Goal: Transaction & Acquisition: Purchase product/service

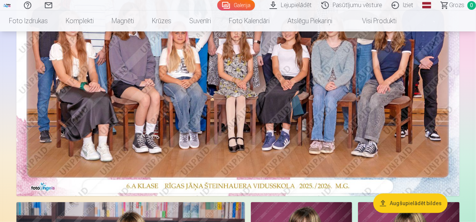
scroll to position [187, 0]
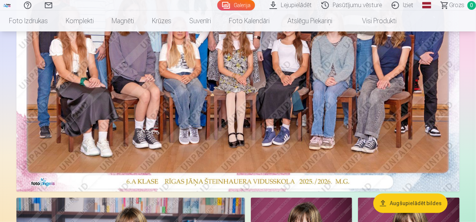
click at [377, 139] on img at bounding box center [238, 43] width 444 height 296
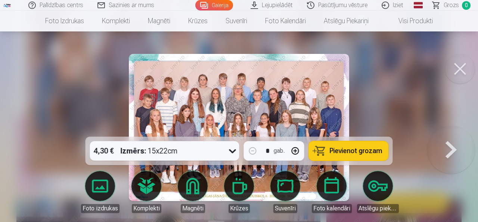
click at [460, 64] on button at bounding box center [460, 69] width 30 height 30
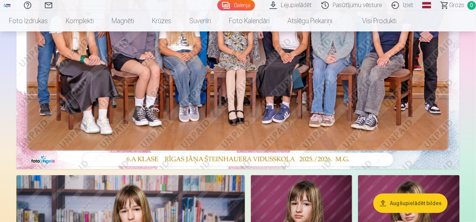
scroll to position [224, 0]
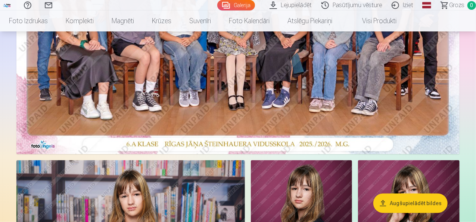
click at [232, 92] on img at bounding box center [238, 6] width 444 height 296
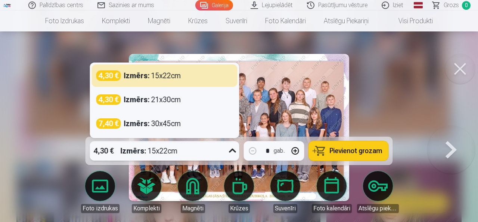
click at [235, 153] on icon at bounding box center [233, 151] width 12 height 12
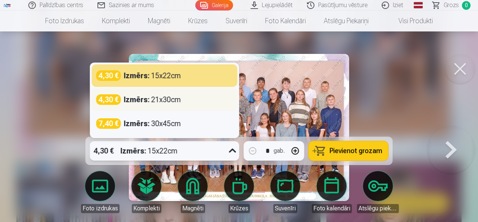
click at [131, 100] on strong "Izmērs :" at bounding box center [137, 99] width 26 height 10
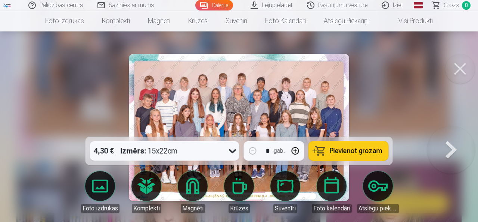
click at [358, 148] on span "Pievienot grozam" at bounding box center [356, 150] width 53 height 7
click at [463, 71] on button at bounding box center [460, 69] width 30 height 30
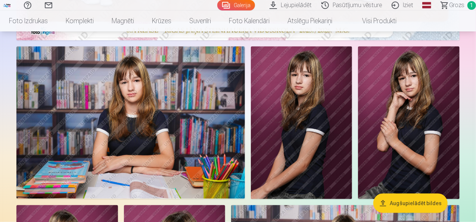
scroll to position [336, 0]
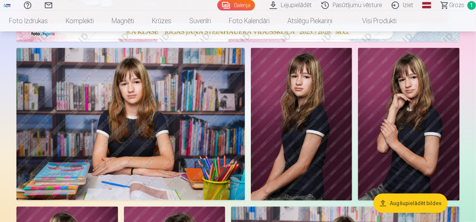
click at [184, 142] on img at bounding box center [130, 124] width 229 height 152
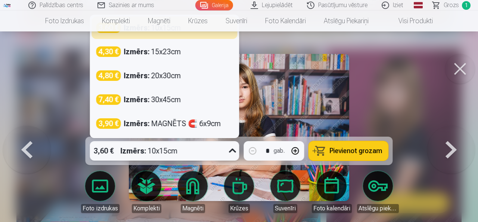
click at [232, 149] on icon at bounding box center [233, 151] width 12 height 12
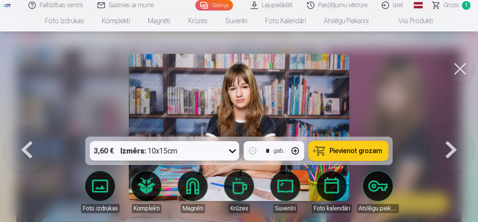
click at [232, 151] on icon at bounding box center [233, 151] width 12 height 12
click at [356, 151] on span "Pievienot grozam" at bounding box center [356, 150] width 53 height 7
click at [460, 68] on button at bounding box center [460, 69] width 30 height 30
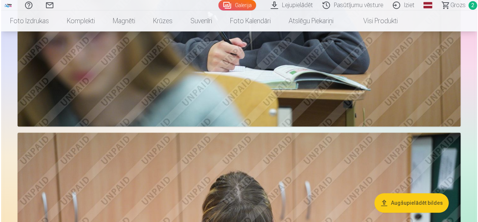
scroll to position [897, 0]
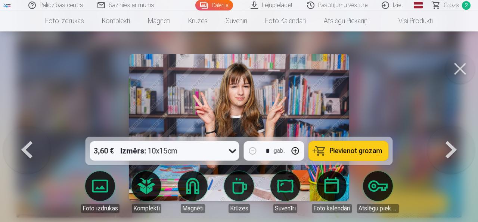
click at [354, 152] on span "Pievienot grozam" at bounding box center [356, 150] width 53 height 7
click at [461, 71] on button at bounding box center [460, 69] width 30 height 30
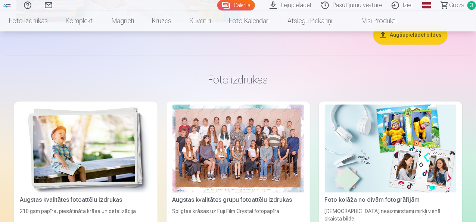
scroll to position [2388, 0]
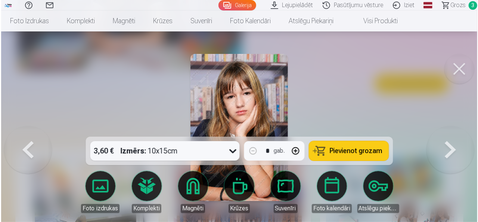
scroll to position [2397, 0]
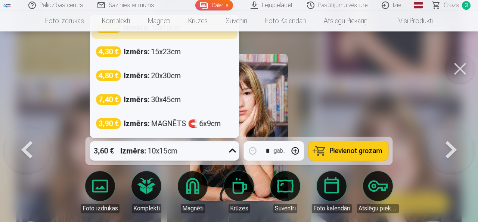
click at [234, 151] on icon at bounding box center [233, 151] width 12 height 12
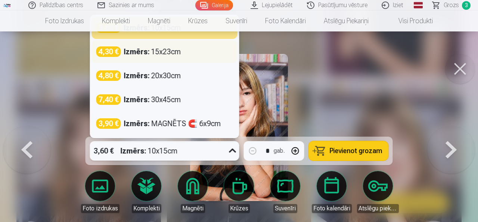
click at [177, 53] on div "Izmērs : 15x23cm" at bounding box center [152, 51] width 57 height 10
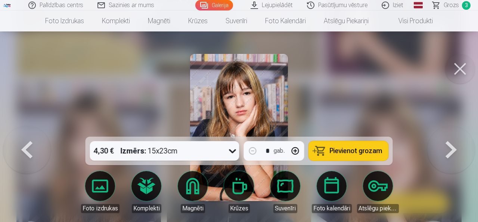
click at [351, 152] on span "Pievienot grozam" at bounding box center [356, 150] width 53 height 7
click at [457, 71] on button at bounding box center [460, 69] width 30 height 30
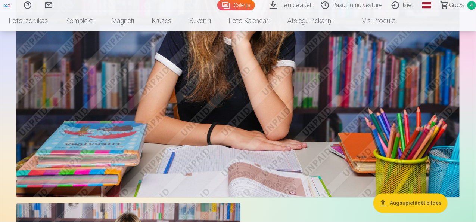
scroll to position [2201, 0]
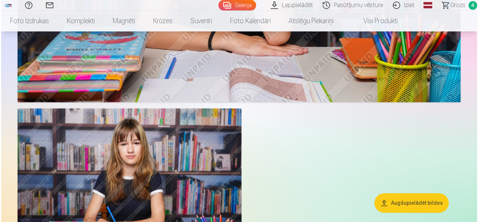
scroll to position [2209, 0]
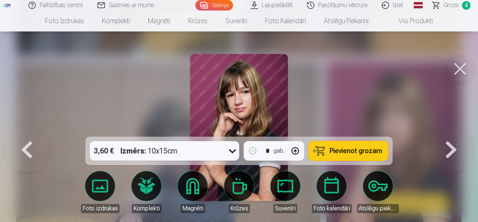
click at [340, 149] on span "Pievienot grozam" at bounding box center [356, 150] width 53 height 7
click at [459, 72] on button at bounding box center [460, 69] width 30 height 30
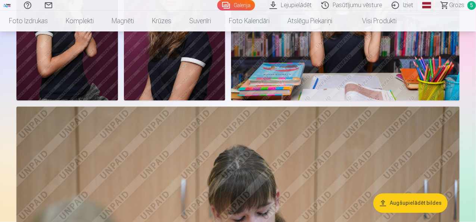
scroll to position [595, 0]
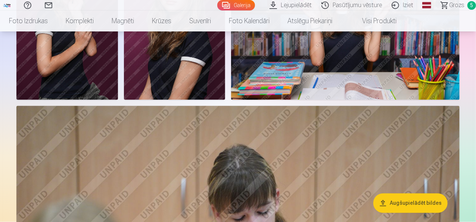
click at [226, 100] on img at bounding box center [175, 24] width 102 height 152
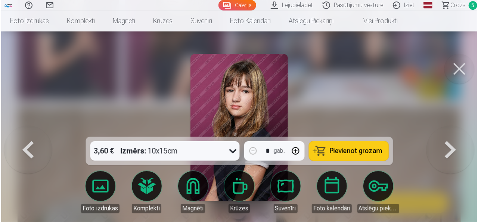
scroll to position [597, 0]
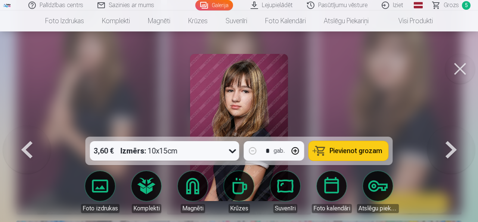
click at [232, 154] on icon at bounding box center [233, 151] width 12 height 12
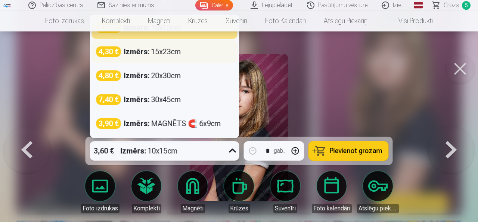
click at [149, 55] on strong "Izmērs :" at bounding box center [137, 51] width 26 height 10
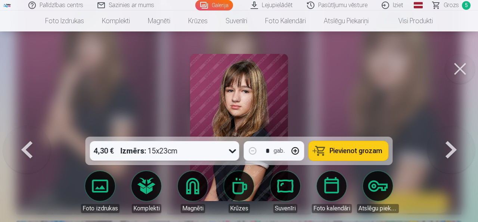
click at [296, 150] on button "button" at bounding box center [296, 151] width 18 height 18
click at [365, 150] on span "Pievienot grozam" at bounding box center [356, 150] width 53 height 7
type input "*"
click at [462, 70] on button at bounding box center [460, 69] width 30 height 30
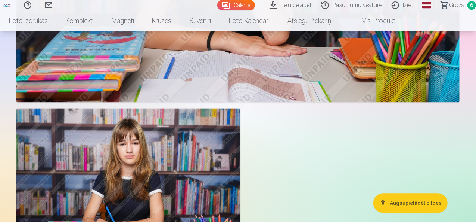
scroll to position [1977, 0]
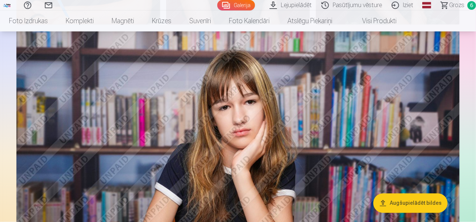
click at [450, 6] on span "Grozs" at bounding box center [456, 5] width 15 height 9
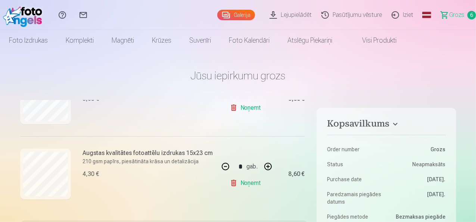
click at [37, 22] on img at bounding box center [24, 15] width 43 height 24
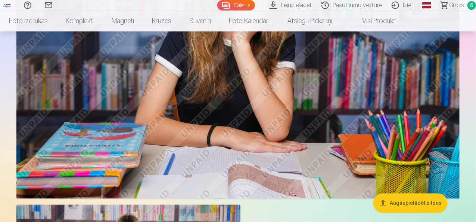
scroll to position [2018, 0]
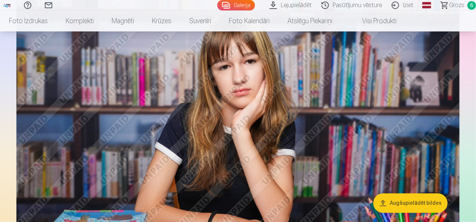
click at [453, 6] on span "Grozs" at bounding box center [456, 5] width 15 height 9
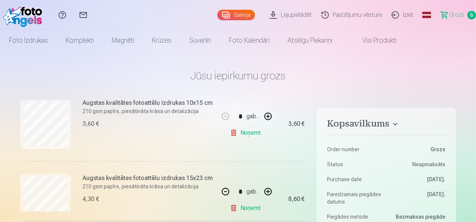
scroll to position [395, 0]
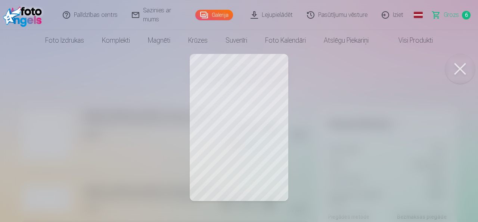
click at [273, 115] on div at bounding box center [239, 111] width 478 height 222
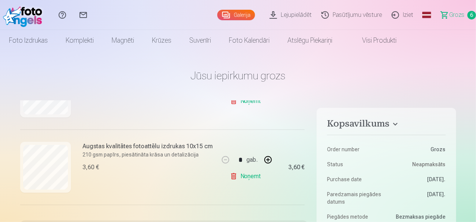
scroll to position [357, 0]
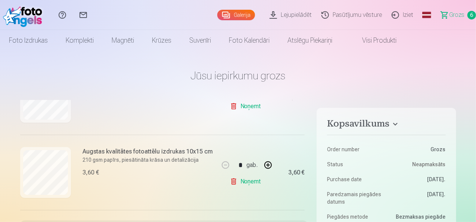
click at [250, 181] on link "Noņemt" at bounding box center [247, 181] width 34 height 15
type input "*"
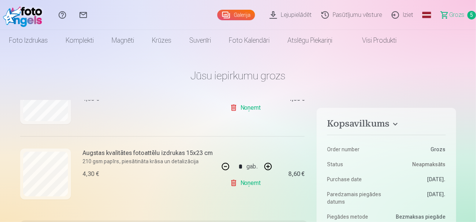
click at [33, 15] on img at bounding box center [24, 15] width 43 height 24
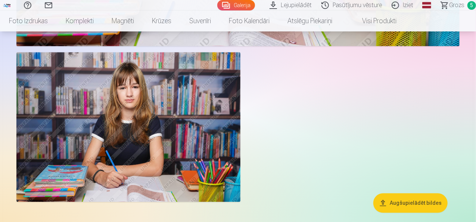
scroll to position [2242, 0]
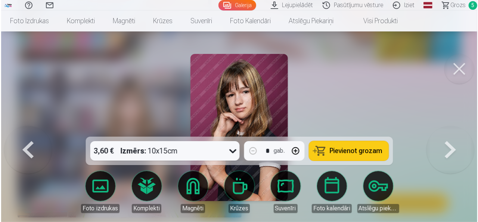
scroll to position [2249, 0]
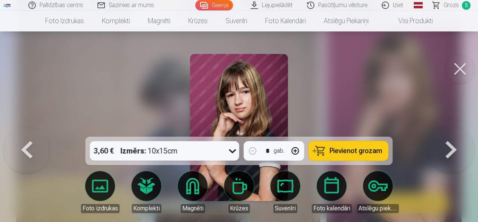
click at [237, 149] on icon at bounding box center [233, 151] width 12 height 12
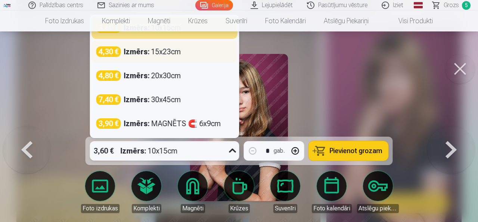
click at [173, 53] on div "Izmērs : 15x23cm" at bounding box center [152, 51] width 57 height 10
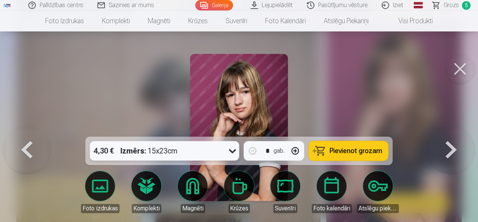
click at [344, 154] on span "Pievienot grozam" at bounding box center [356, 150] width 53 height 7
click at [454, 5] on span "Grozs" at bounding box center [451, 5] width 15 height 9
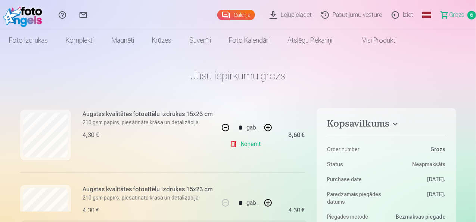
click at [28, 8] on img at bounding box center [24, 15] width 43 height 24
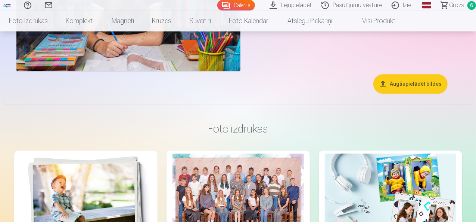
scroll to position [2317, 0]
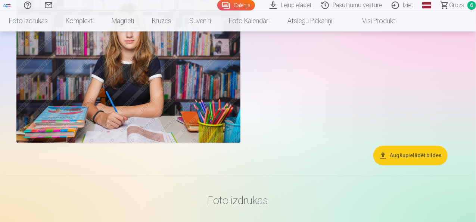
click at [451, 9] on span "Grozs" at bounding box center [456, 5] width 15 height 9
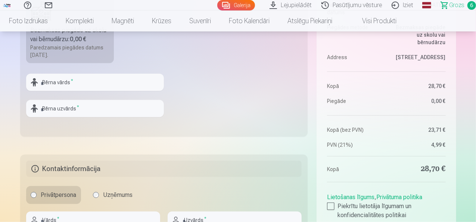
scroll to position [336, 0]
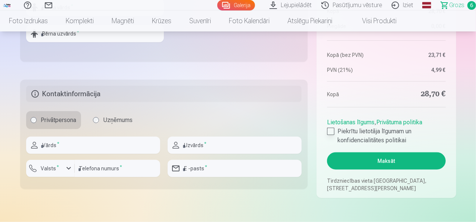
click at [333, 130] on div at bounding box center [330, 130] width 7 height 7
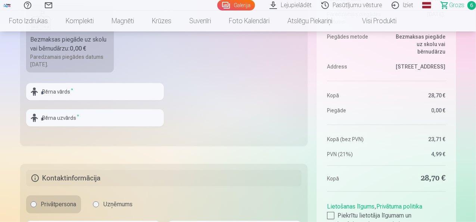
scroll to position [262, 0]
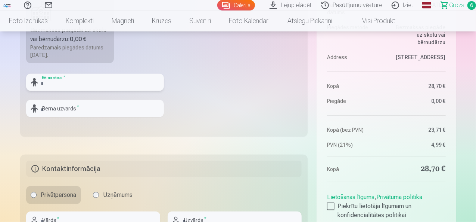
click at [58, 81] on input "text" at bounding box center [95, 82] width 138 height 17
type input "******"
click at [65, 114] on input "text" at bounding box center [95, 108] width 138 height 17
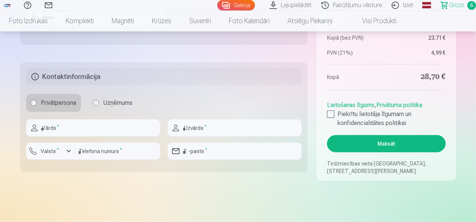
scroll to position [374, 0]
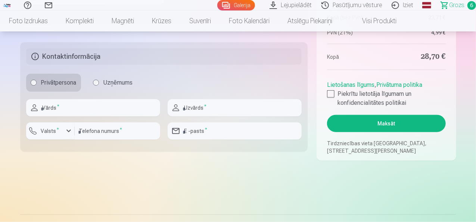
type input "*******"
click at [68, 108] on input "text" at bounding box center [93, 107] width 134 height 17
type input "********"
click at [204, 106] on input "text" at bounding box center [235, 107] width 134 height 17
type input "*******"
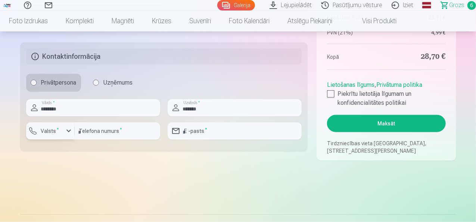
click at [65, 129] on div "button" at bounding box center [68, 130] width 9 height 9
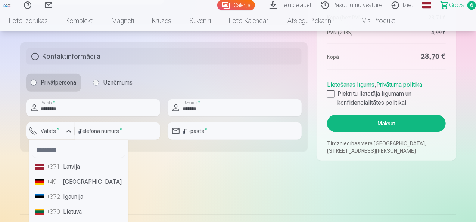
click at [71, 172] on li "+371 Latvija" at bounding box center [78, 166] width 93 height 15
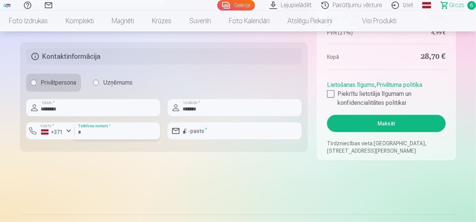
click at [106, 128] on input "number" at bounding box center [118, 130] width 86 height 17
type input "********"
click at [195, 130] on input "email" at bounding box center [235, 130] width 134 height 17
type input "**********"
click at [386, 124] on button "Maksāt" at bounding box center [386, 123] width 118 height 17
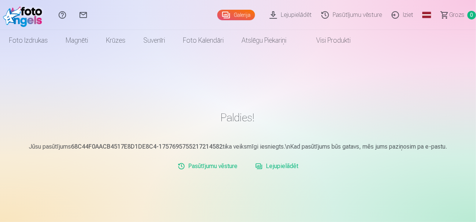
click at [221, 16] on link "Galerija" at bounding box center [236, 15] width 38 height 10
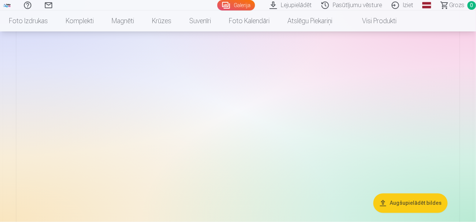
scroll to position [2018, 0]
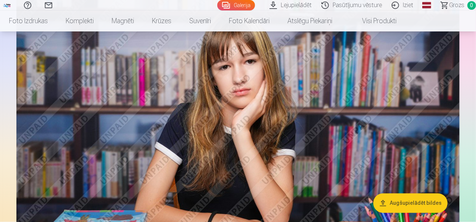
click at [396, 4] on link "Iziet" at bounding box center [403, 5] width 31 height 10
